Goal: Information Seeking & Learning: Find specific fact

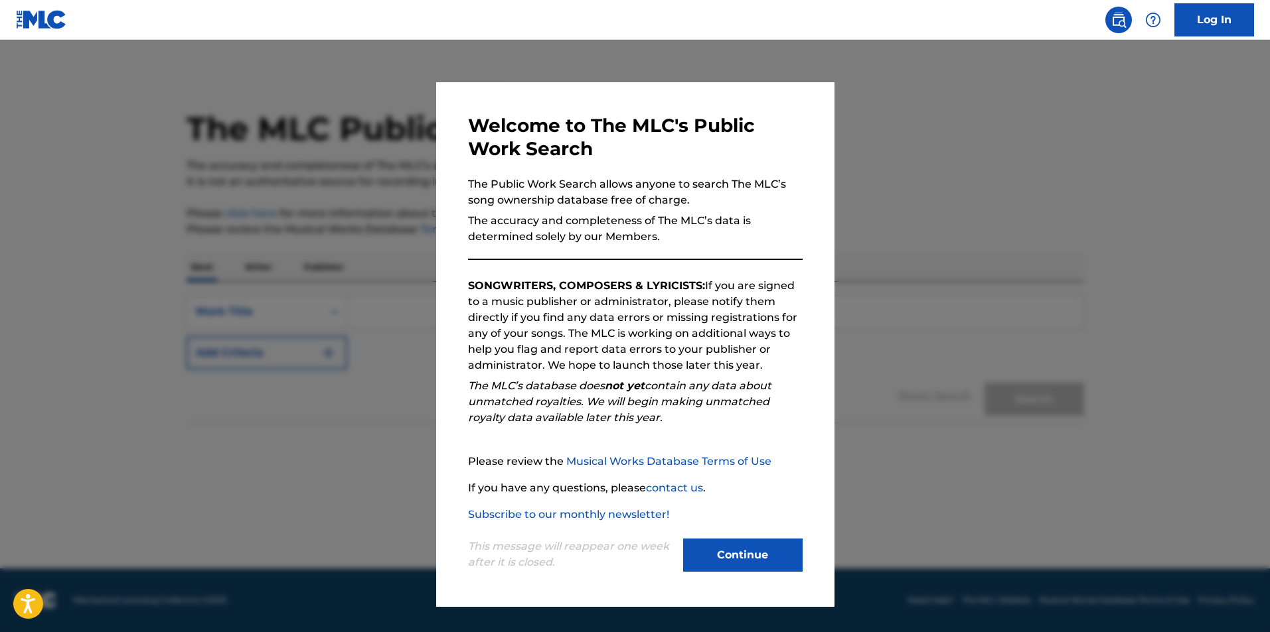
click at [788, 557] on button "Continue" at bounding box center [742, 555] width 119 height 33
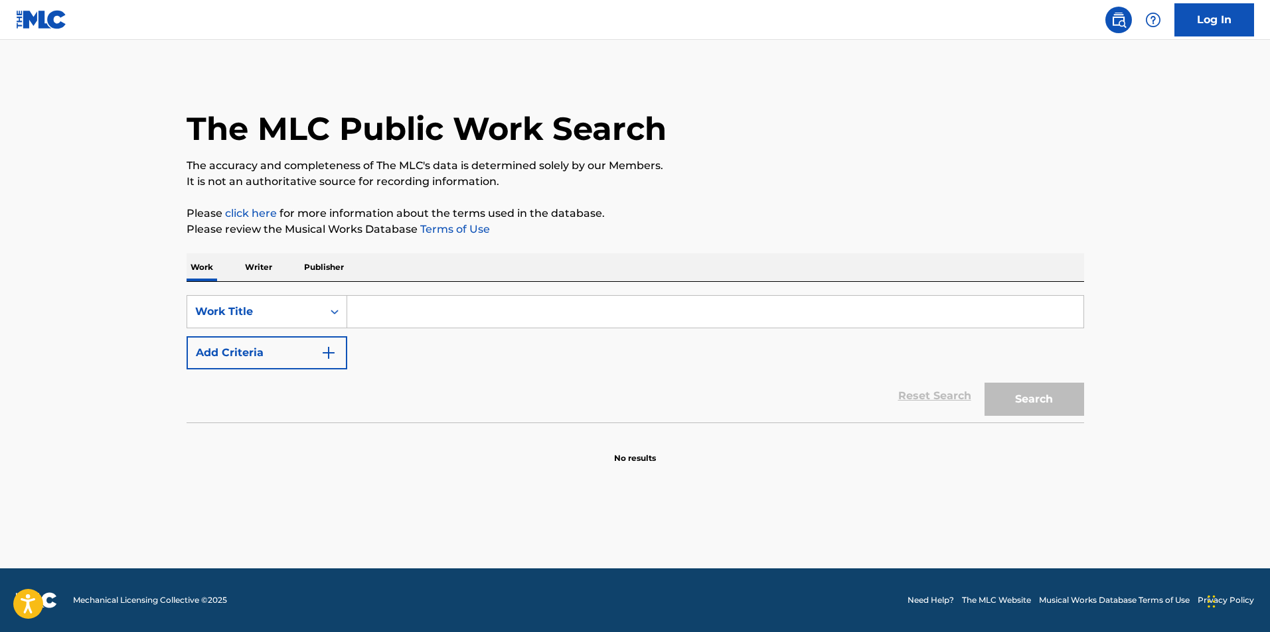
click at [392, 315] on input "Search Form" at bounding box center [715, 312] width 736 height 32
type input "p"
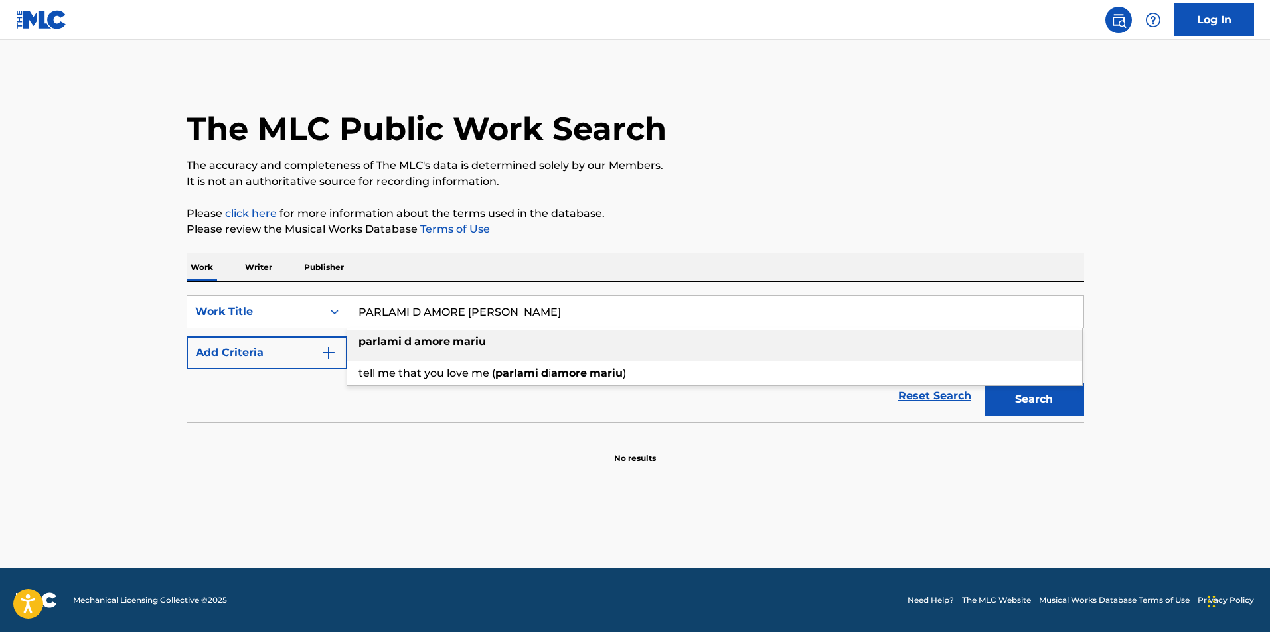
type input "PARLAMI D AMORE [PERSON_NAME]"
click at [498, 339] on div "parlami d amore [PERSON_NAME]" at bounding box center [714, 342] width 735 height 24
click at [327, 350] on img "Search Form" at bounding box center [329, 353] width 16 height 16
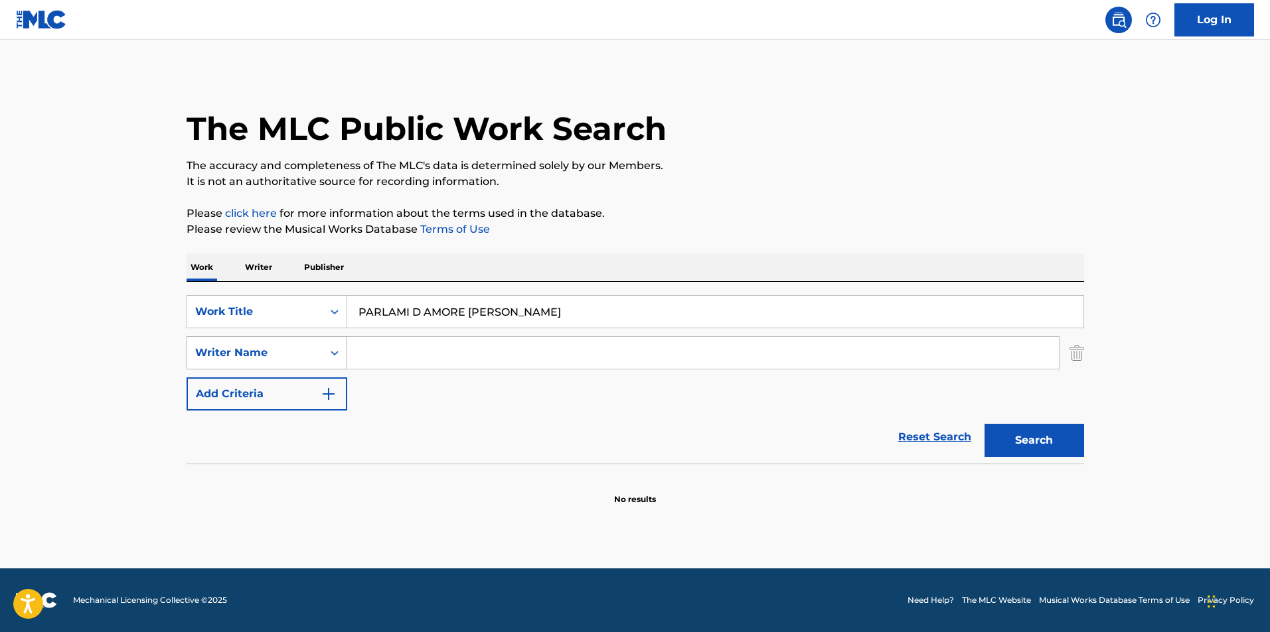
click at [334, 354] on icon "Search Form" at bounding box center [334, 352] width 13 height 13
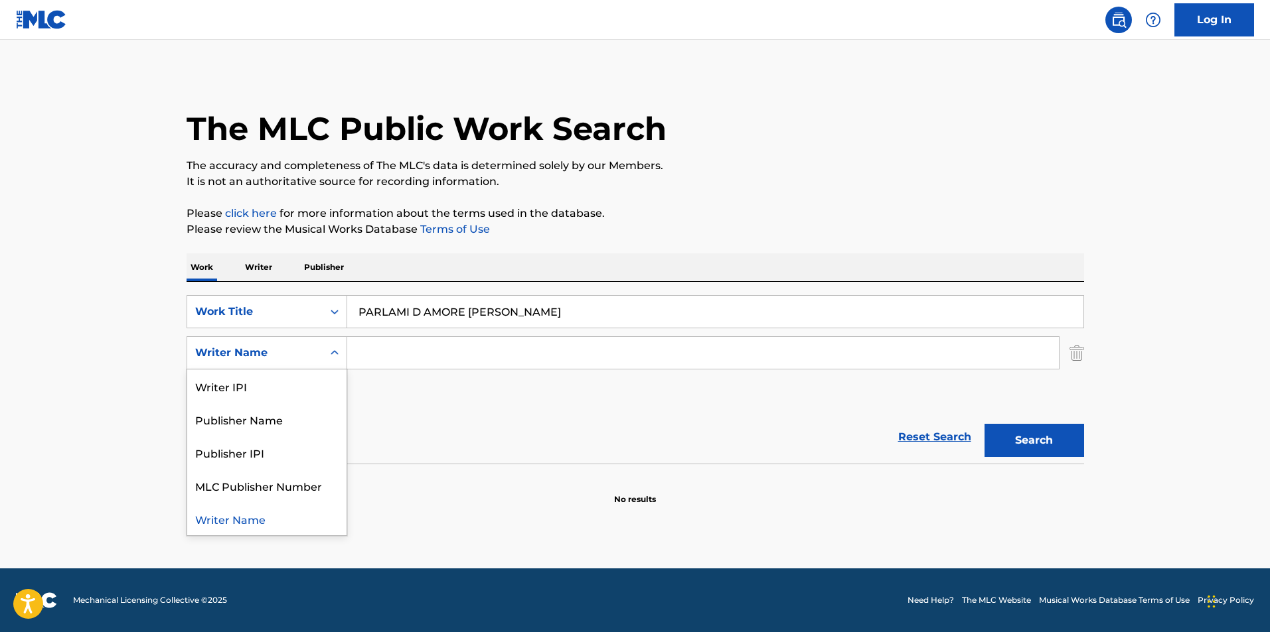
click at [265, 524] on div "Writer Name" at bounding box center [266, 518] width 159 height 33
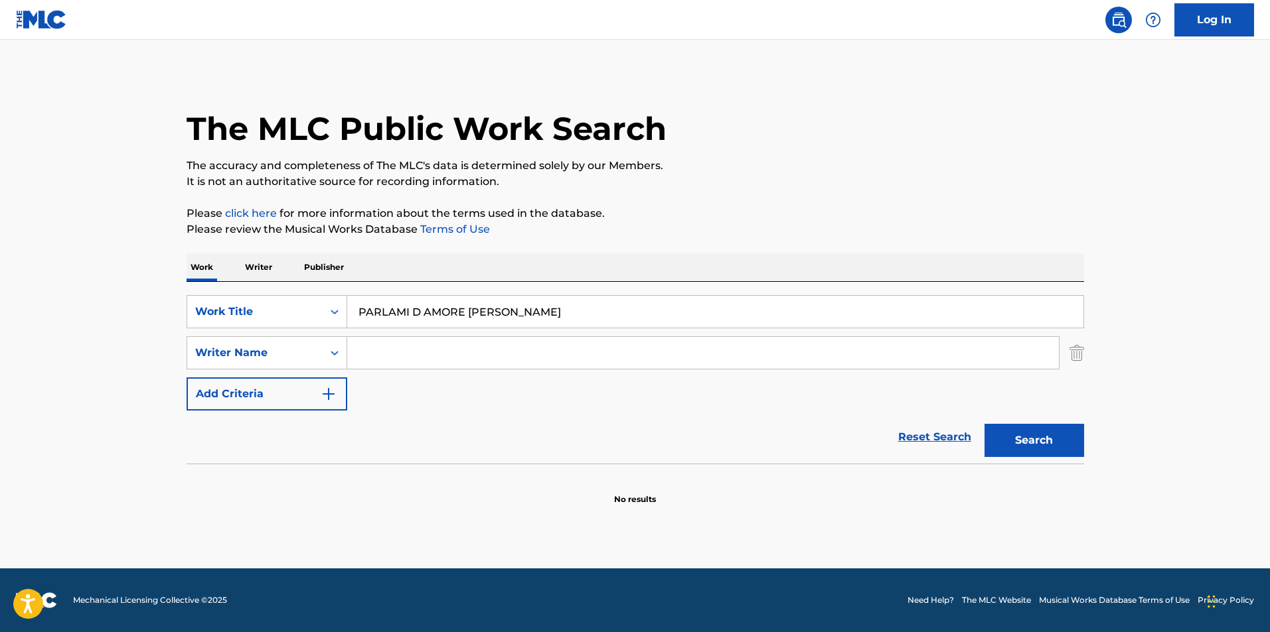
click at [374, 360] on input "Search Form" at bounding box center [702, 353] width 711 height 32
type input "[PERSON_NAME]"
click at [342, 392] on button "Add Criteria" at bounding box center [266, 394] width 161 height 33
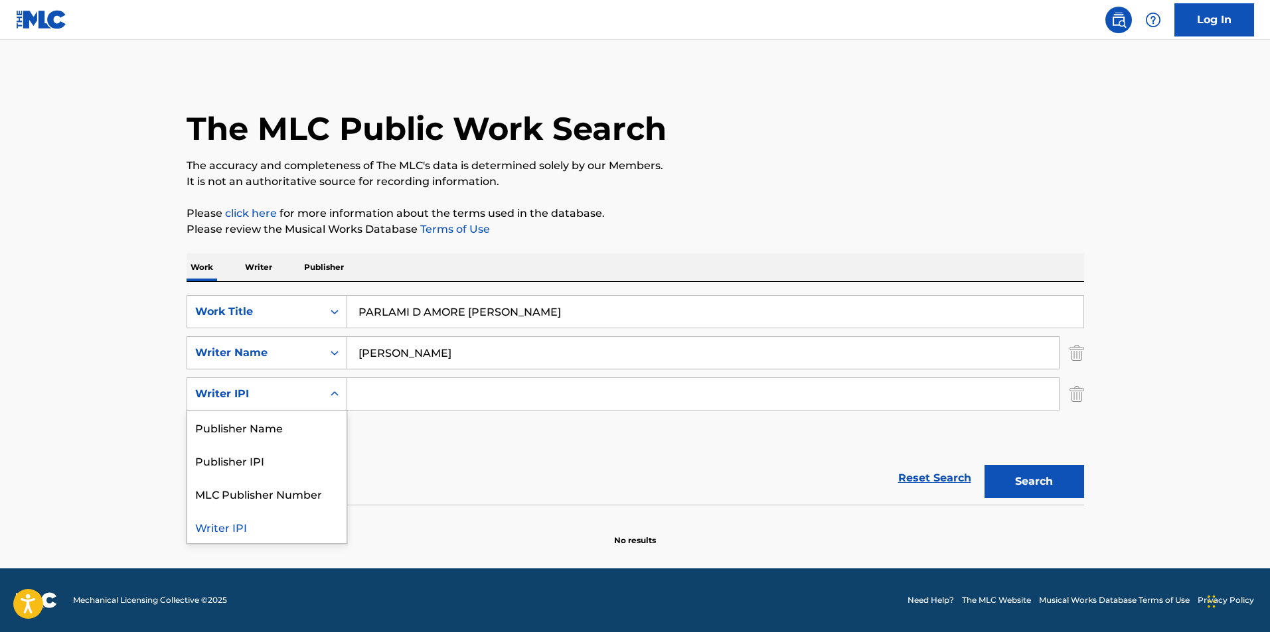
click at [325, 396] on div "Search Form" at bounding box center [335, 394] width 24 height 24
click at [334, 393] on icon "Search Form" at bounding box center [334, 394] width 13 height 13
click at [275, 424] on div "Publisher Name" at bounding box center [266, 427] width 159 height 33
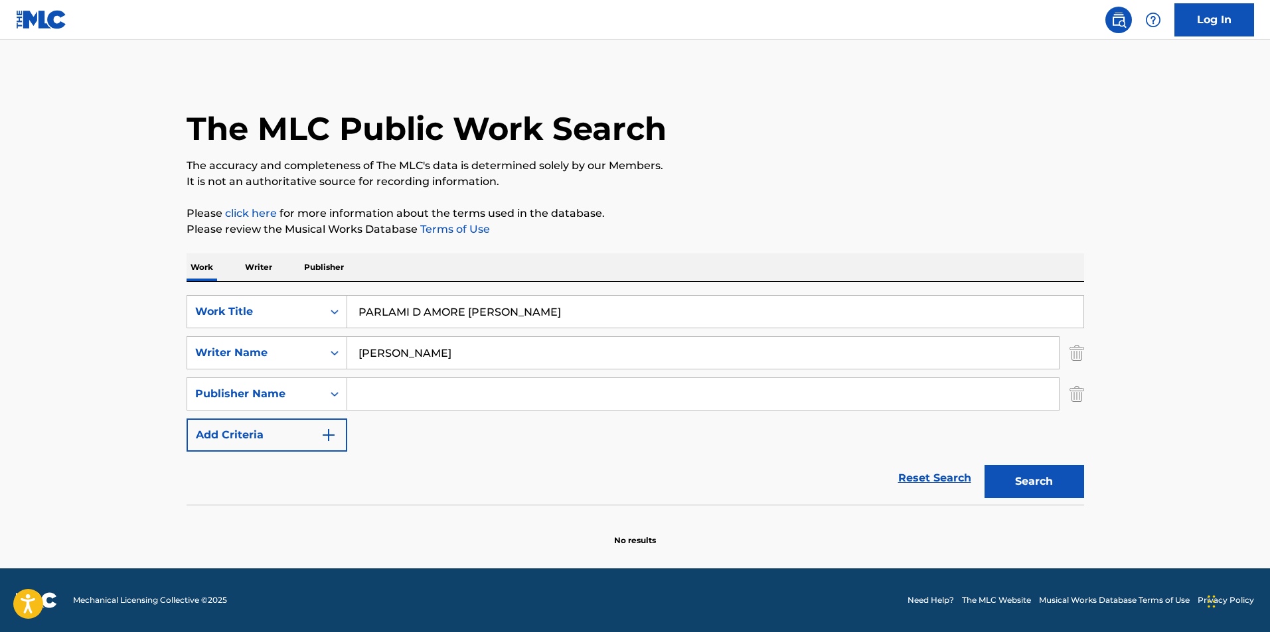
click at [389, 390] on input "Search Form" at bounding box center [702, 394] width 711 height 32
type input "BIXIO"
click at [1048, 481] on button "Search" at bounding box center [1034, 481] width 100 height 33
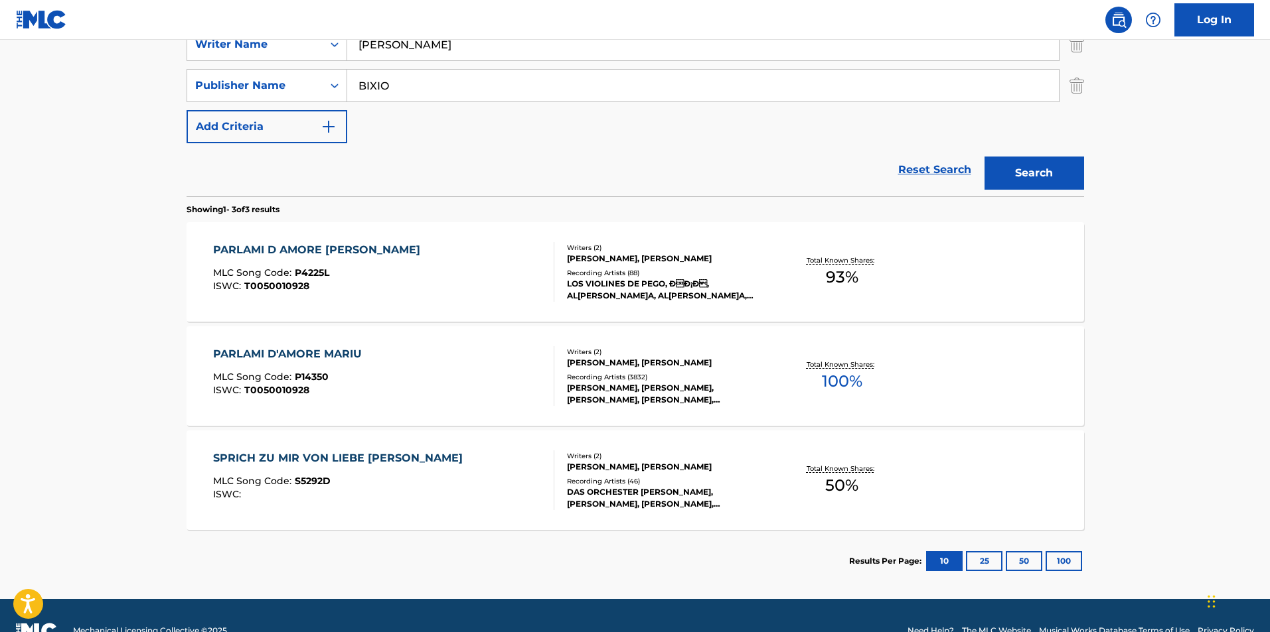
scroll to position [339, 0]
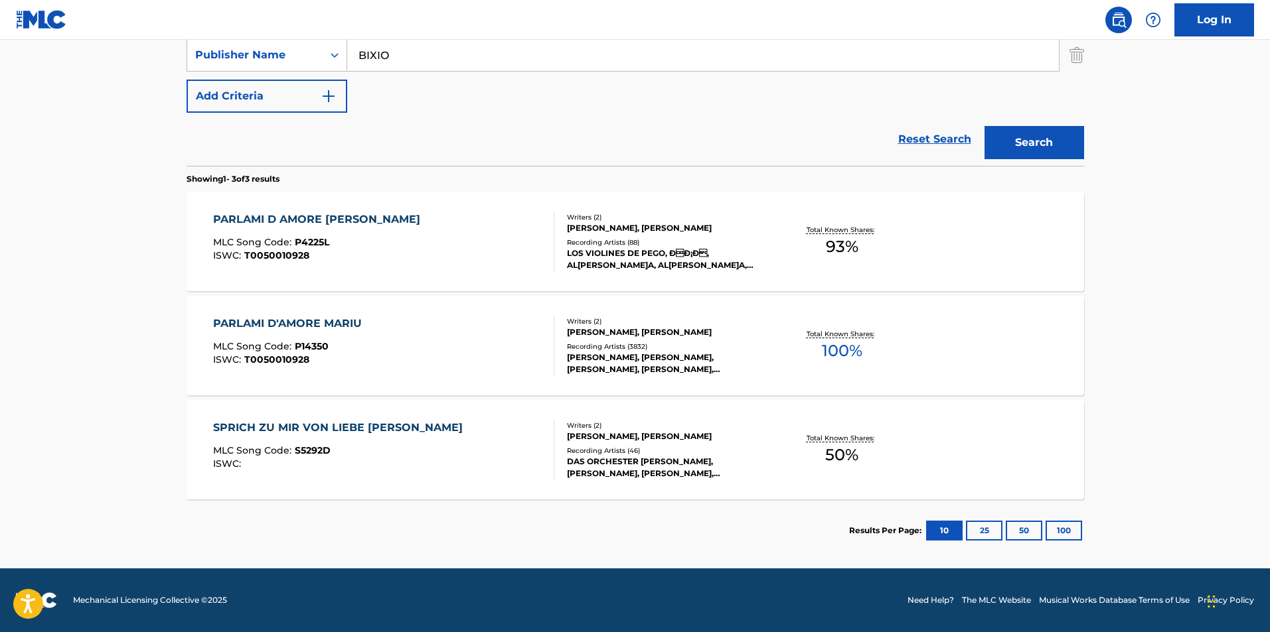
click at [909, 352] on div "Total Known Shares: 100 %" at bounding box center [841, 346] width 149 height 40
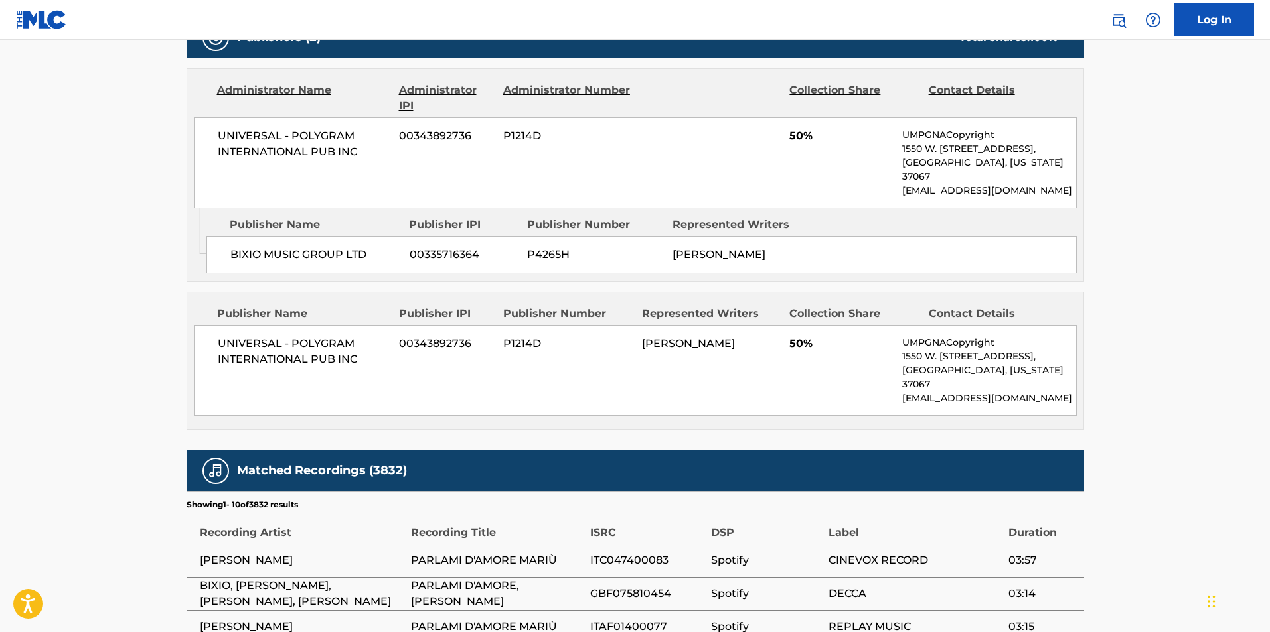
scroll to position [578, 0]
